Goal: Find specific page/section: Find specific page/section

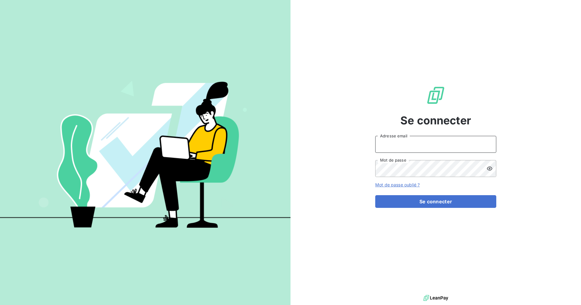
click at [405, 145] on input "Adresse email" at bounding box center [435, 144] width 121 height 17
type input "assistante@sanirun.com"
click at [375, 195] on button "Se connecter" at bounding box center [435, 201] width 121 height 13
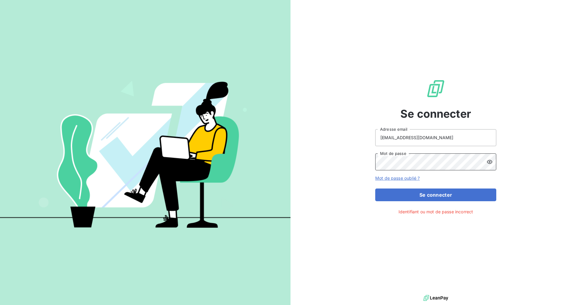
click at [346, 163] on div "Se connecter assistante@sanirun.com Adresse email Mot de passe Mot de passe oub…" at bounding box center [435, 146] width 290 height 293
click at [375, 188] on button "Se connecter" at bounding box center [435, 194] width 121 height 13
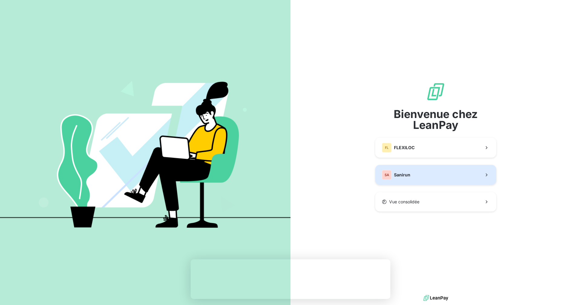
click at [405, 170] on div "SA Sanirun" at bounding box center [396, 175] width 28 height 10
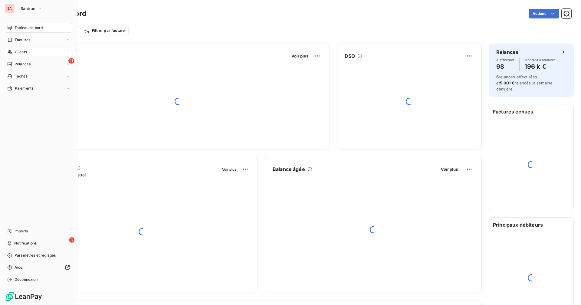
click at [16, 50] on span "Clients" at bounding box center [21, 51] width 12 height 5
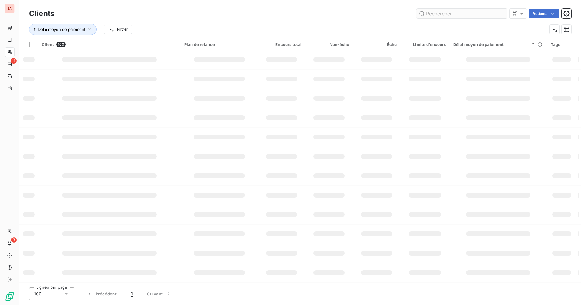
click at [449, 16] on input "text" at bounding box center [461, 14] width 91 height 10
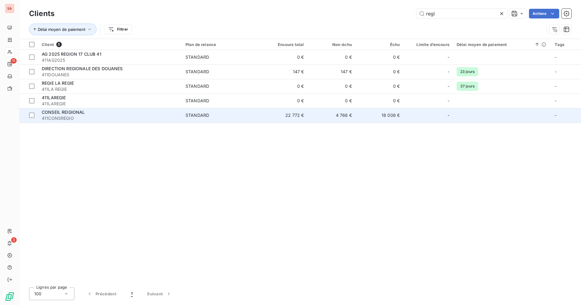
type input "regi"
click at [103, 111] on div "CONSEIL REIGIONAL" at bounding box center [110, 112] width 136 height 6
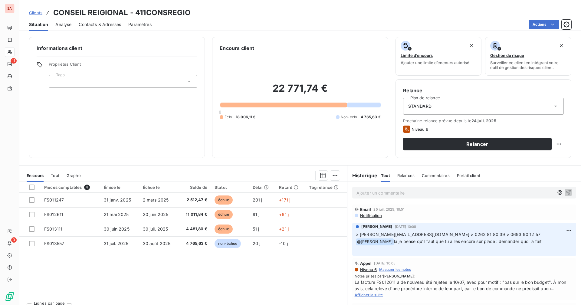
click at [376, 191] on p "Ajouter un commentaire ﻿" at bounding box center [454, 193] width 197 height 8
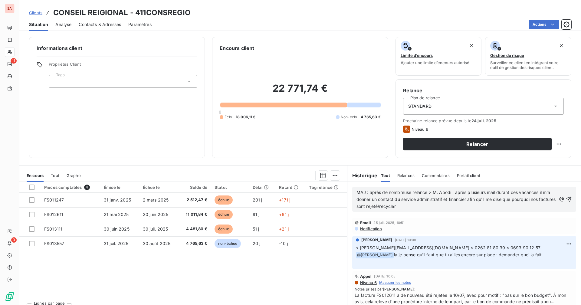
click at [391, 207] on span "MAJ : après de nombreuse relance > M. Abodi : après plusieurs mail durant ces v…" at bounding box center [456, 199] width 200 height 19
click at [415, 207] on p "MAJ : après de nombreuse relance > M. Abodi : après plusieurs mail durant ces v…" at bounding box center [456, 199] width 200 height 21
click at [393, 205] on span "MAJ : après de nombreuse relance > M. Abodi : après plusieurs mail durant ces v…" at bounding box center [456, 199] width 200 height 19
click at [389, 210] on div "MAJ : après de nombreuse relance > M. Abodi : après plusieurs mail durant ces v…" at bounding box center [464, 199] width 224 height 25
click at [391, 207] on span "MAJ : après de nombreuse relance > M. Abodi : après plusieurs mail durant ces v…" at bounding box center [456, 199] width 200 height 19
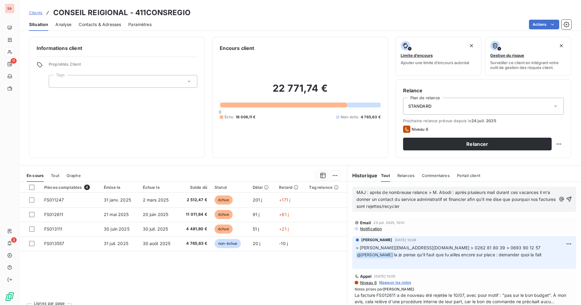
click at [420, 207] on p "MAJ : après de nombreuse relance > M. Abodi : après plusieurs mail durant ces v…" at bounding box center [456, 199] width 200 height 21
click at [395, 207] on span "MAJ : après de nombreuse relance > M. Abodi : après plusieurs mail durant ces v…" at bounding box center [456, 199] width 200 height 19
click at [427, 203] on p "MAJ : après de nombreuse relance > M. Abodi : après plusieurs mail durant ces v…" at bounding box center [456, 199] width 200 height 21
click at [388, 209] on p "MAJ : après de nombreuse relance > M. Abodi : après plusieurs mail durant ces v…" at bounding box center [456, 199] width 200 height 21
click at [418, 205] on p "MAJ : après de nombreuse relance > M. Abodi : après plusieurs mail durant ces v…" at bounding box center [456, 199] width 200 height 21
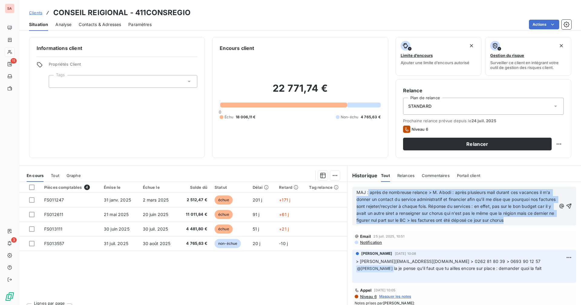
drag, startPoint x: 542, startPoint y: 220, endPoint x: 364, endPoint y: 187, distance: 180.8
click at [364, 187] on div "MAJ : après de nombreuse relance > M. Abodi : après plusieurs mail durant ces v…" at bounding box center [464, 206] width 224 height 39
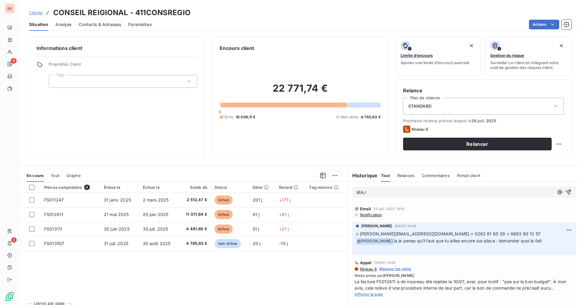
click at [386, 192] on p "MAJ" at bounding box center [454, 192] width 197 height 7
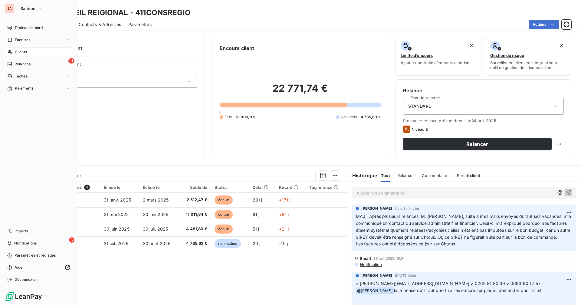
click at [13, 53] on div "Clients" at bounding box center [38, 52] width 67 height 10
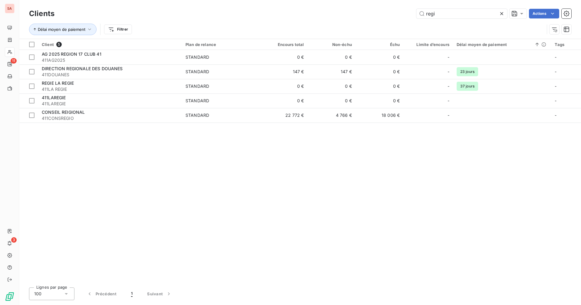
drag, startPoint x: 461, startPoint y: 14, endPoint x: 404, endPoint y: 14, distance: 57.1
click at [404, 14] on div "regi Actions" at bounding box center [316, 14] width 509 height 10
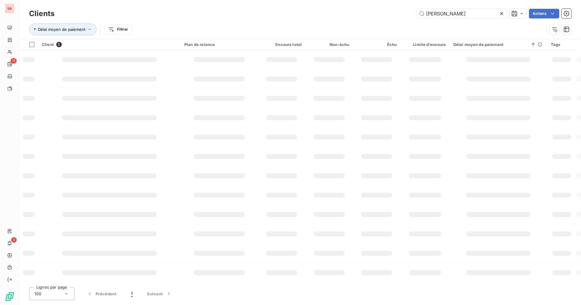
type input "[PERSON_NAME]"
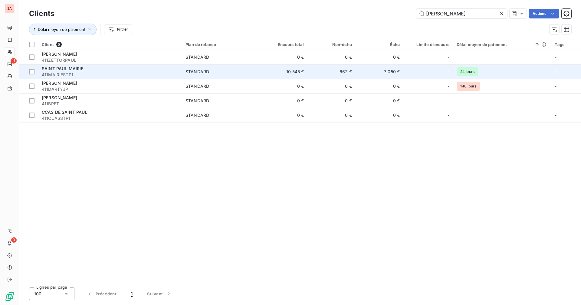
click at [196, 71] on div "STANDARD" at bounding box center [197, 72] width 24 height 6
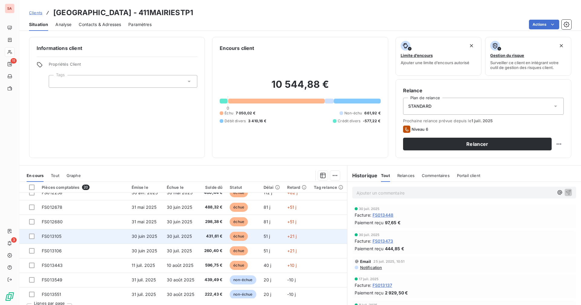
scroll to position [187, 0]
